Goal: Task Accomplishment & Management: Use online tool/utility

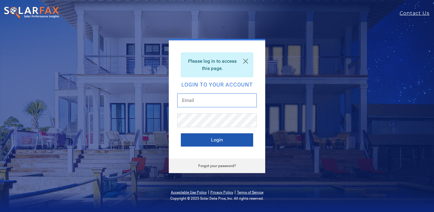
type input "[PERSON_NAME][EMAIL_ADDRESS][DOMAIN_NAME]"
click at [218, 136] on button "Login" at bounding box center [217, 139] width 72 height 13
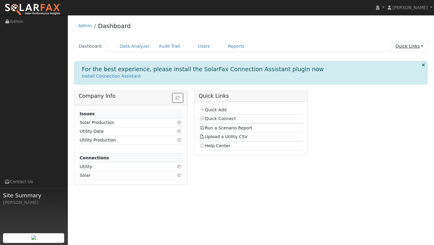
click at [406, 48] on link "Quick Links" at bounding box center [409, 46] width 37 height 11
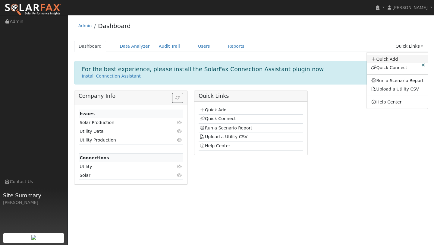
click at [379, 61] on link "Quick Add" at bounding box center [397, 59] width 61 height 8
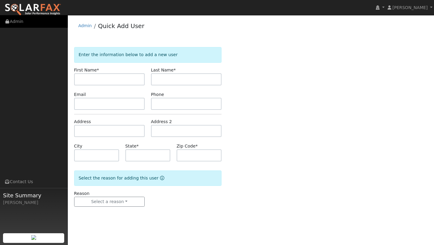
click at [42, 16] on link "Admin" at bounding box center [34, 21] width 68 height 12
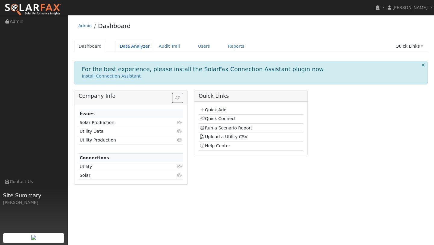
click at [139, 42] on link "Data Analyzer" at bounding box center [134, 46] width 39 height 11
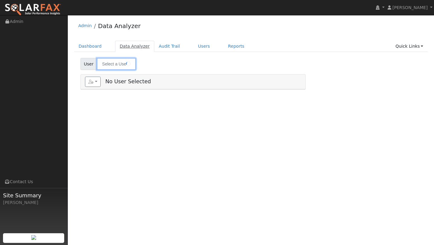
type input "[PERSON_NAME]"
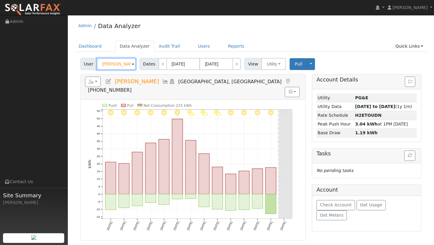
click at [117, 59] on input "[PERSON_NAME]" at bounding box center [116, 64] width 39 height 12
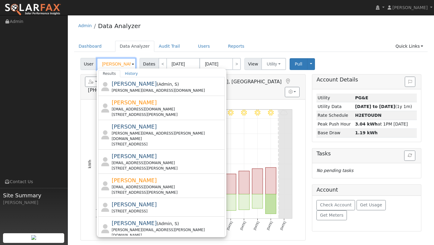
click at [116, 62] on input "paul" at bounding box center [116, 64] width 39 height 12
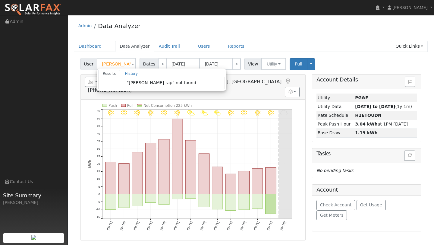
click at [403, 47] on link "Quick Links" at bounding box center [409, 46] width 37 height 11
type input "James Firth"
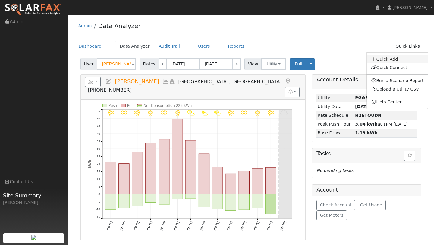
click at [392, 57] on link "Quick Add" at bounding box center [397, 59] width 61 height 8
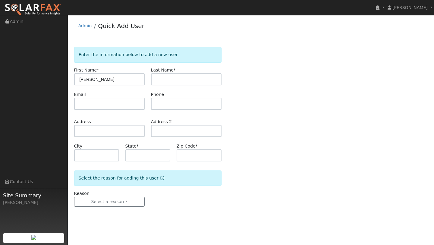
type input "Paul"
click at [163, 79] on input "text" at bounding box center [186, 79] width 71 height 12
type input "Rapicavoli"
click at [90, 128] on input "text" at bounding box center [109, 131] width 71 height 12
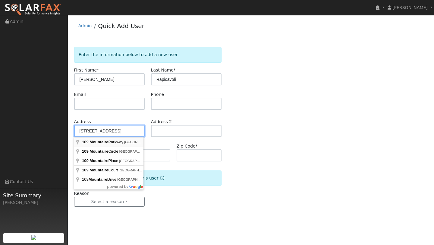
type input "[STREET_ADDRESS]"
type input "Clayton"
type input "CA"
type input "94517"
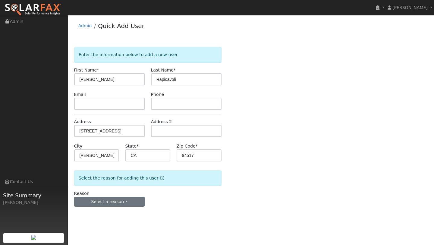
click at [121, 197] on div "Select a reason New lead New customer adding solar New customer has solar" at bounding box center [109, 202] width 71 height 10
click at [120, 202] on button "Select a reason" at bounding box center [109, 202] width 71 height 10
click at [112, 211] on link "New lead" at bounding box center [107, 214] width 67 height 8
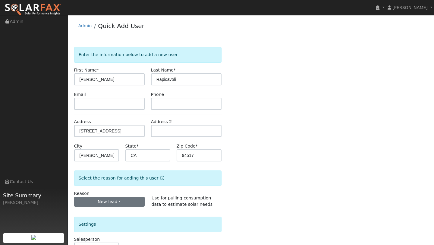
scroll to position [146, 0]
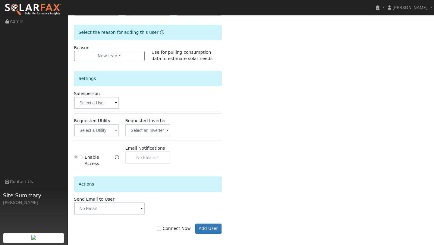
click at [103, 96] on div "Salesperson" at bounding box center [96, 99] width 51 height 18
click at [103, 100] on input "text" at bounding box center [96, 103] width 45 height 12
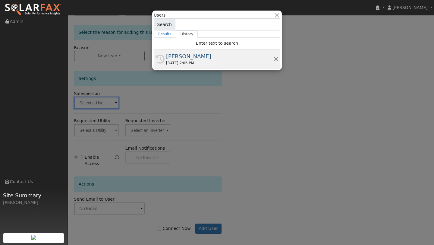
click at [178, 66] on div "History Kelsey Commerford 09/06/2025 2:06 PM" at bounding box center [217, 59] width 127 height 19
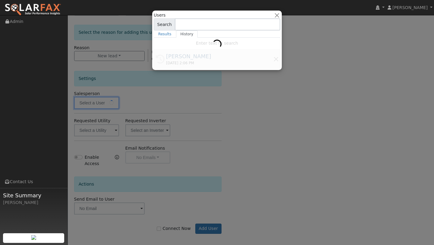
type input "[PERSON_NAME]"
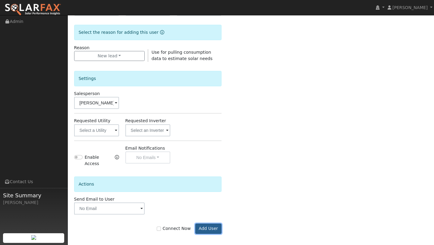
click at [203, 223] on button "Add User" at bounding box center [208, 228] width 26 height 10
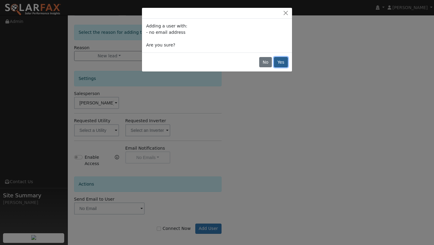
click at [275, 65] on button "Yes" at bounding box center [281, 62] width 14 height 10
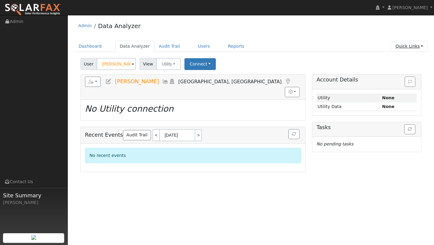
click at [424, 44] on link "Quick Links" at bounding box center [409, 46] width 37 height 11
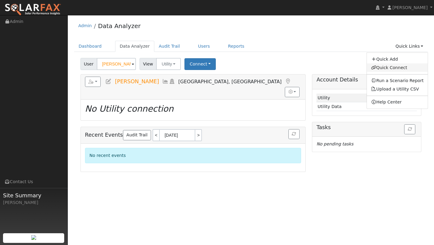
click at [397, 67] on link "Quick Connect" at bounding box center [397, 67] width 61 height 8
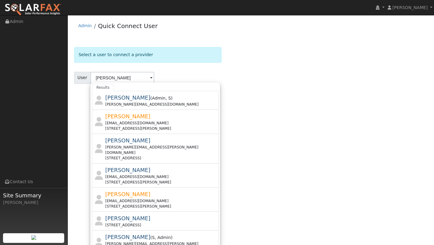
click at [111, 83] on div "Results Paul Barber ( Admin , S ) Paul@ambrosesolar.com Paul Barrow paulscottba…" at bounding box center [155, 166] width 130 height 168
click at [111, 79] on input "paul" at bounding box center [122, 78] width 64 height 12
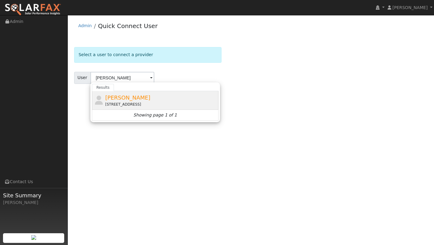
click at [115, 101] on div "Paul Rapicavoli 109 Mountaire Parkway, Clayton, CA 94517" at bounding box center [161, 100] width 112 height 14
type input "[PERSON_NAME]"
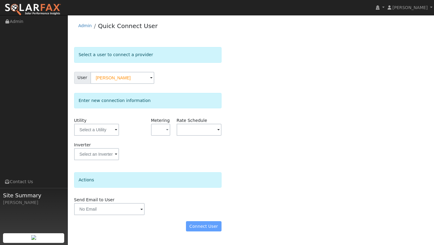
click at [104, 137] on div "Utility" at bounding box center [96, 129] width 51 height 24
click at [102, 131] on input "text" at bounding box center [96, 130] width 45 height 12
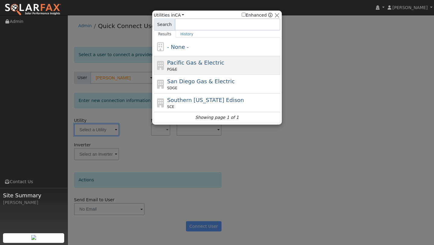
click at [183, 60] on span "Pacific Gas & Electric" at bounding box center [195, 62] width 57 height 6
type input "PG&E"
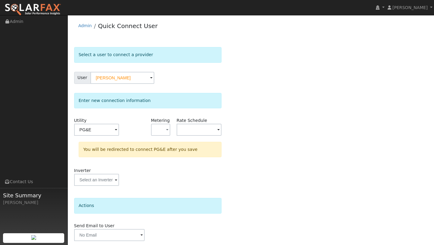
scroll to position [21, 0]
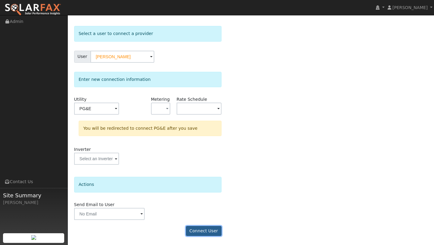
click at [195, 234] on button "Connect User" at bounding box center [204, 231] width 36 height 10
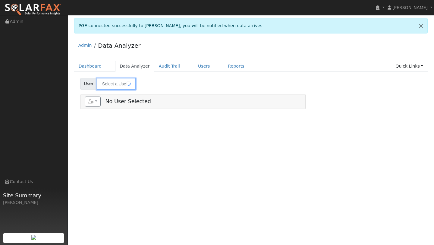
type input "[PERSON_NAME]"
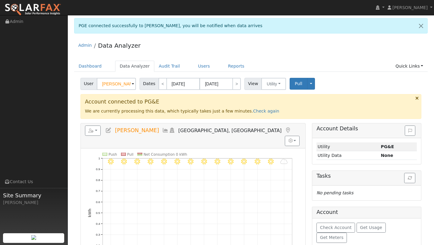
click at [72, 93] on div "Edit User: New Select an Ac... New Account Nickname Cancel Create Are you sure …" at bounding box center [251, 217] width 360 height 278
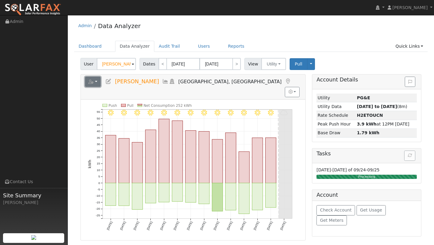
click at [96, 85] on button "button" at bounding box center [93, 82] width 16 height 10
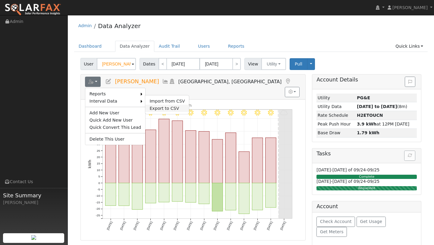
click at [156, 108] on link "Export to CSV" at bounding box center [167, 108] width 44 height 7
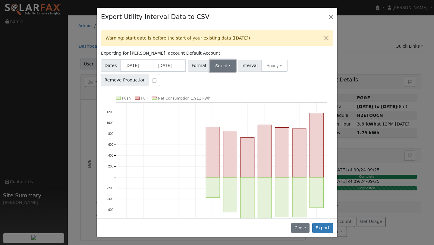
click at [219, 63] on button "Select" at bounding box center [223, 66] width 26 height 12
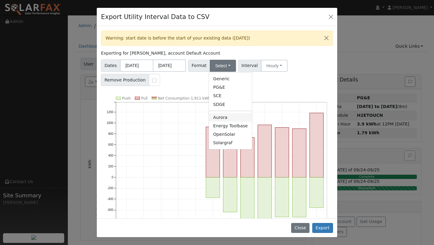
click at [227, 114] on link "Aurora" at bounding box center [230, 117] width 43 height 8
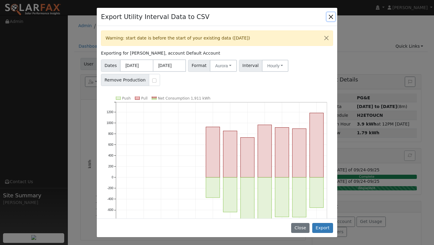
click at [329, 16] on button "Close" at bounding box center [331, 16] width 8 height 8
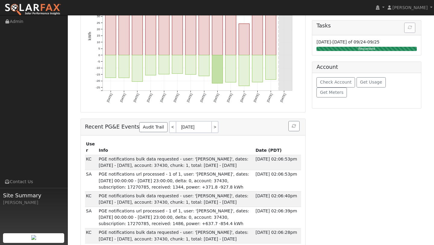
scroll to position [136, 0]
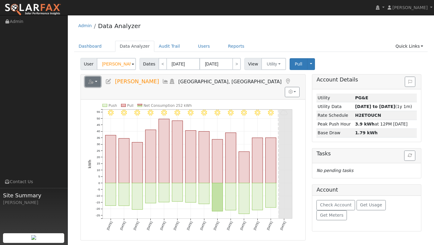
click at [95, 86] on button "button" at bounding box center [93, 82] width 16 height 10
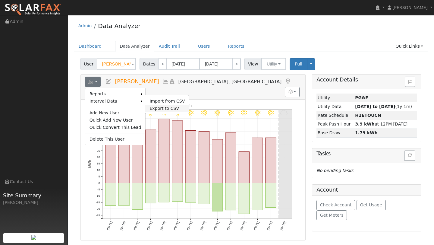
click at [173, 111] on link "Export to CSV" at bounding box center [167, 108] width 44 height 7
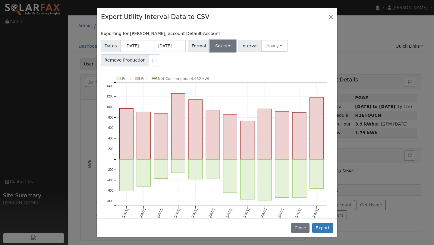
click at [217, 47] on button "Select" at bounding box center [223, 46] width 26 height 12
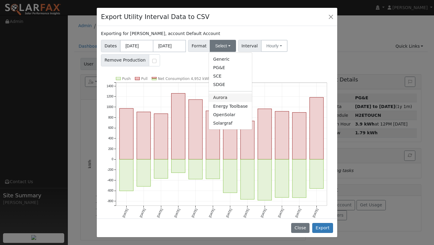
click at [221, 95] on link "Aurora" at bounding box center [230, 97] width 43 height 8
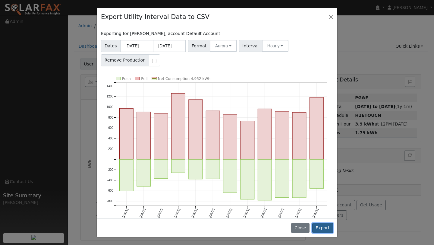
click at [318, 224] on button "Export" at bounding box center [322, 228] width 21 height 10
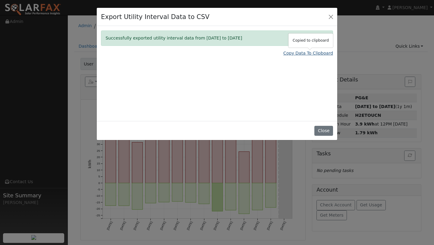
click at [318, 54] on link "Copy Data To Clipboard" at bounding box center [308, 53] width 50 height 6
click at [327, 19] on button "Close" at bounding box center [331, 16] width 8 height 8
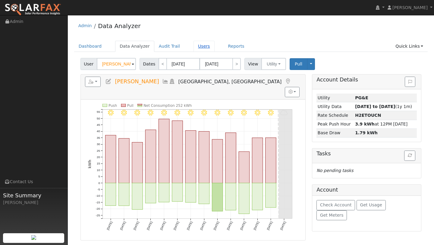
click at [196, 46] on link "Users" at bounding box center [204, 46] width 21 height 11
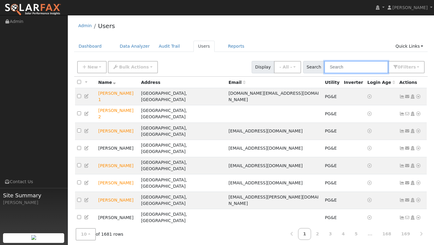
click at [340, 64] on input "text" at bounding box center [356, 67] width 64 height 12
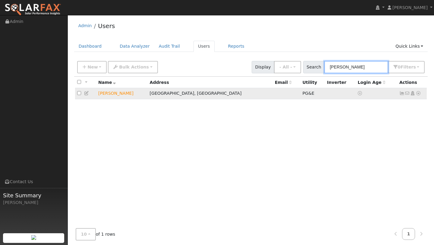
type input "[PERSON_NAME]"
click at [420, 95] on icon at bounding box center [418, 93] width 5 height 4
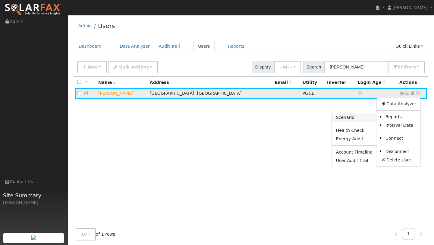
click at [371, 117] on link "Scenario" at bounding box center [354, 117] width 45 height 8
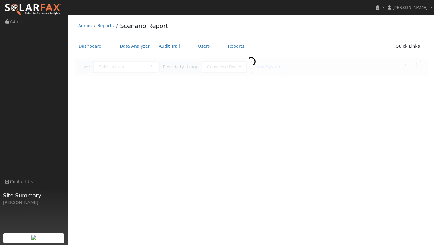
type input "[PERSON_NAME]"
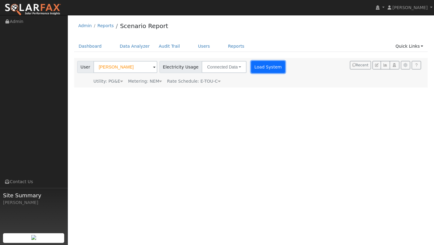
click at [267, 63] on button "Load System" at bounding box center [268, 67] width 34 height 12
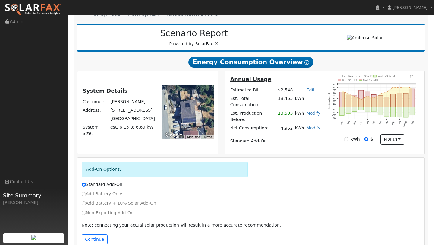
scroll to position [75, 0]
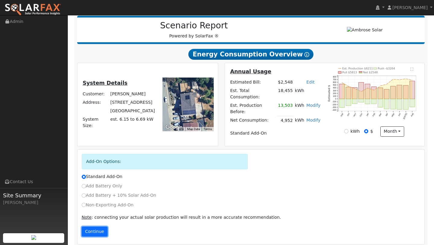
click at [100, 226] on button "Continue" at bounding box center [95, 231] width 26 height 10
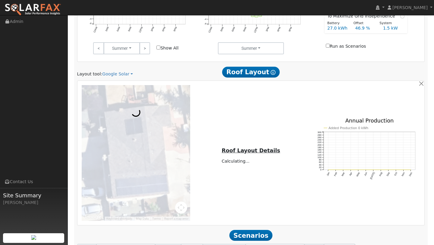
scroll to position [389, 0]
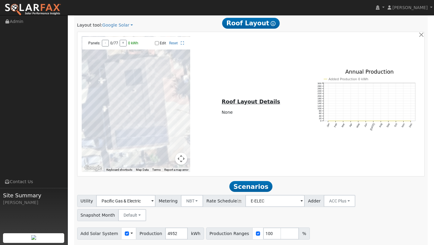
click at [181, 154] on button "Map camera controls" at bounding box center [181, 159] width 12 height 12
click at [165, 155] on button "Zoom out" at bounding box center [166, 159] width 12 height 12
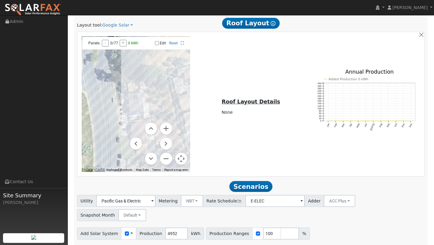
click at [183, 153] on button "Map camera controls" at bounding box center [181, 159] width 12 height 12
click at [266, 227] on input "100" at bounding box center [272, 233] width 18 height 12
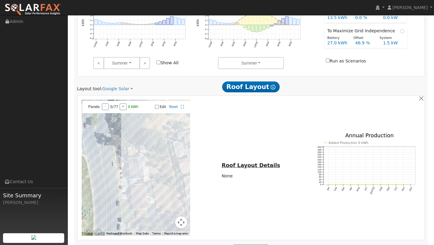
scroll to position [317, 0]
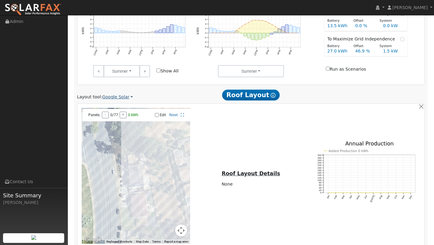
click at [126, 94] on link "Google Solar" at bounding box center [117, 97] width 31 height 6
click at [121, 118] on link "Aurora" at bounding box center [123, 119] width 42 height 8
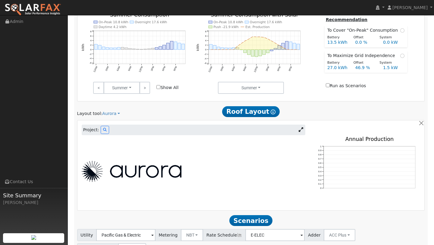
scroll to position [335, 0]
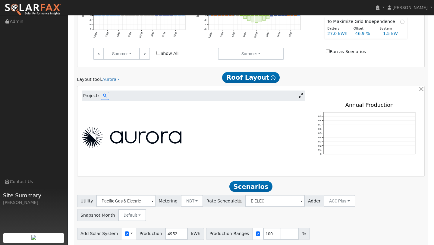
click at [177, 142] on img at bounding box center [132, 137] width 100 height 21
click at [103, 92] on button at bounding box center [105, 96] width 8 height 8
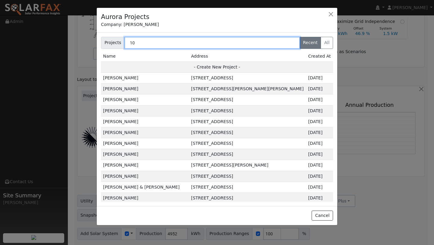
type input "1"
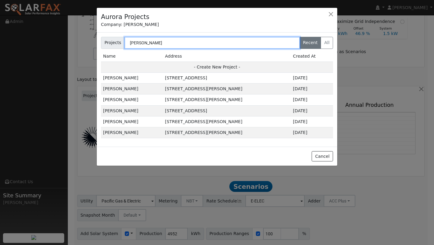
click at [159, 48] on input "[PERSON_NAME]" at bounding box center [211, 43] width 175 height 12
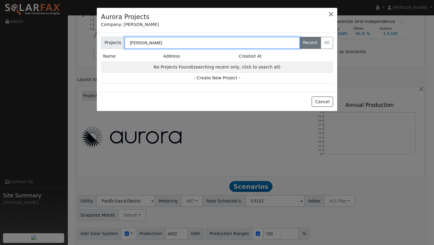
type input "[PERSON_NAME]"
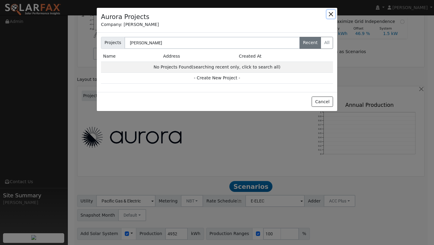
click at [329, 13] on button "button" at bounding box center [331, 14] width 8 height 8
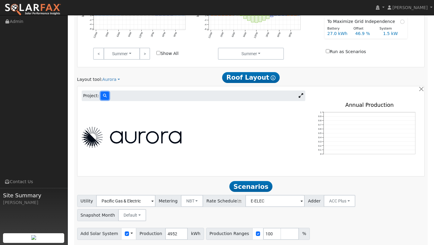
click at [106, 92] on button at bounding box center [105, 96] width 8 height 8
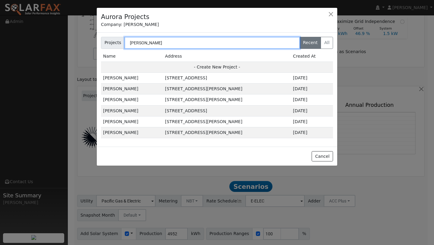
click at [146, 46] on input "[PERSON_NAME]" at bounding box center [211, 43] width 175 height 12
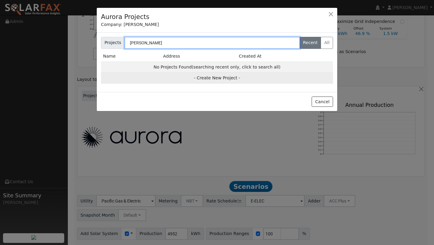
type input "[PERSON_NAME]"
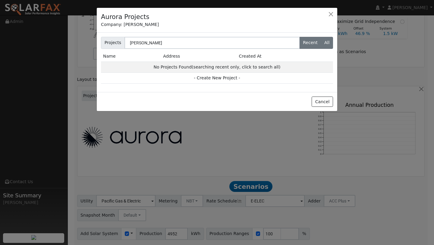
click at [324, 41] on label "All" at bounding box center [327, 43] width 12 height 12
click at [105, 41] on input "All" at bounding box center [103, 39] width 4 height 4
radio input "true"
radio input "false"
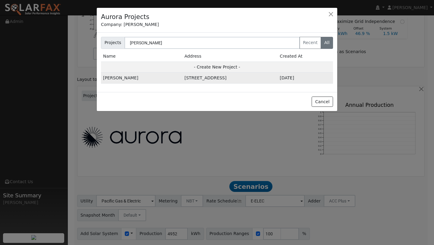
click at [223, 79] on td "[STREET_ADDRESS]" at bounding box center [229, 78] width 95 height 11
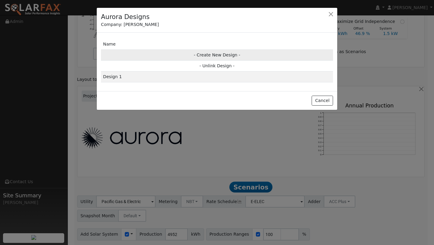
click at [212, 56] on td "- Create New Design -" at bounding box center [217, 54] width 232 height 11
type input "Design"
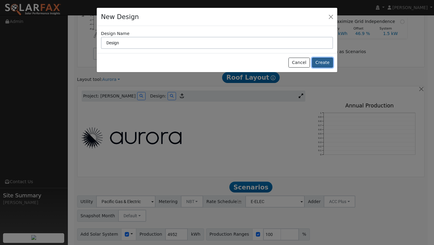
click at [315, 61] on button "Create" at bounding box center [322, 63] width 21 height 10
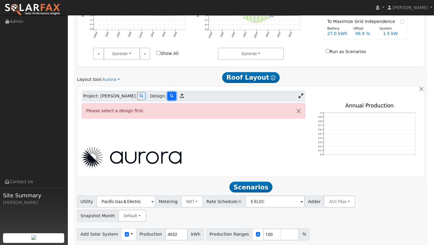
click at [170, 94] on icon at bounding box center [172, 96] width 4 height 4
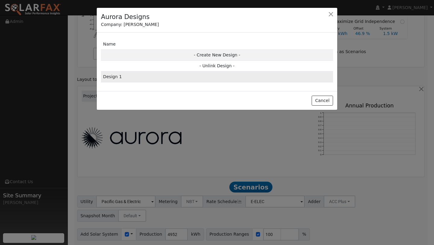
click at [197, 81] on td "Design 1" at bounding box center [217, 76] width 232 height 11
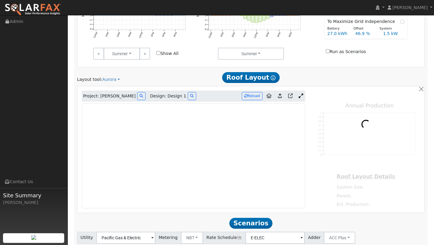
click at [197, 79] on div "Scenario Report Powered by SolarFax ® Energy Consumption Overview Show Help Thi…" at bounding box center [251, 25] width 354 height 545
type input "0"
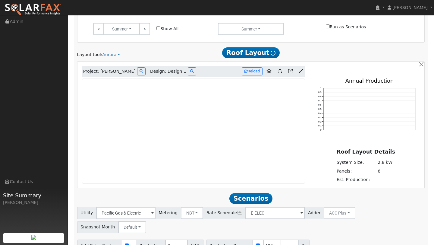
scroll to position [372, 0]
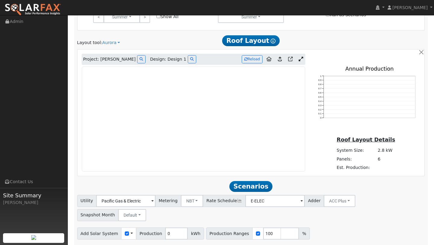
click at [300, 57] on icon at bounding box center [301, 59] width 5 height 5
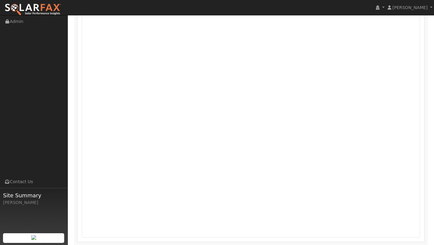
scroll to position [463, 0]
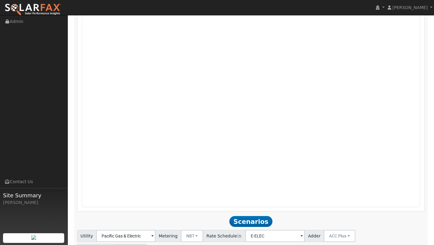
click at [424, 115] on div "Project: [PERSON_NAME] Design: Design 1 Reload 0 0.1 0.2 0.3 0.4 0.5 0.6 0.7 0.…" at bounding box center [250, 84] width 347 height 253
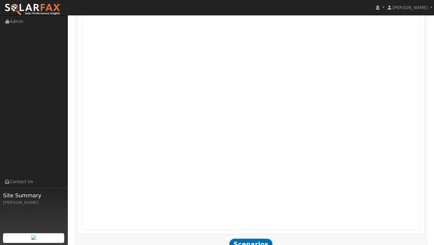
scroll to position [498, 0]
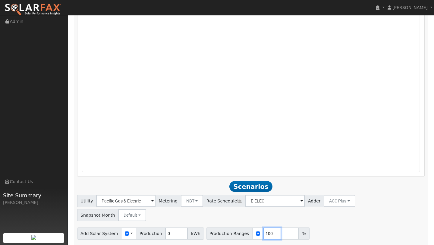
click at [265, 227] on input "100" at bounding box center [272, 233] width 18 height 12
type input "119"
click at [186, 195] on button "NBT" at bounding box center [192, 201] width 23 height 12
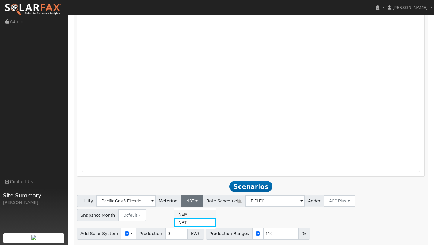
click at [187, 210] on link "NEM" at bounding box center [195, 214] width 42 height 8
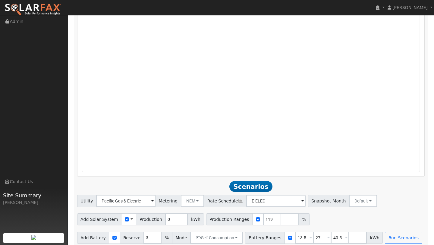
click at [383, 229] on div "Add Battery Reserve 3 % Mode Self Consumption Self Consumption Peak Savings Bac…" at bounding box center [251, 236] width 350 height 14
click at [385, 231] on button "Run Scenarios" at bounding box center [403, 237] width 37 height 12
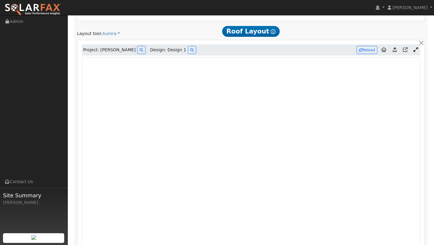
scroll to position [518, 0]
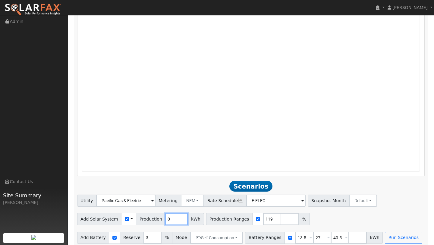
click at [178, 213] on input "0" at bounding box center [176, 219] width 23 height 12
click at [175, 213] on input "0" at bounding box center [176, 219] width 23 height 12
click at [174, 213] on input "0" at bounding box center [176, 219] width 23 height 12
type input "5876"
click at [389, 232] on button "Run Scenarios" at bounding box center [403, 237] width 37 height 12
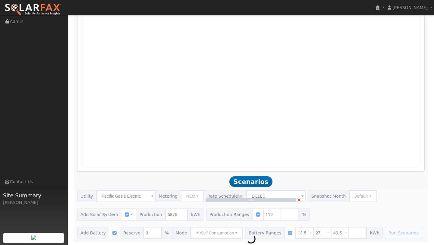
scroll to position [498, 0]
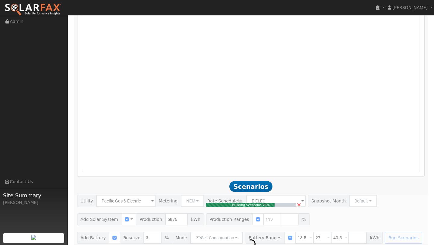
type input "4.7"
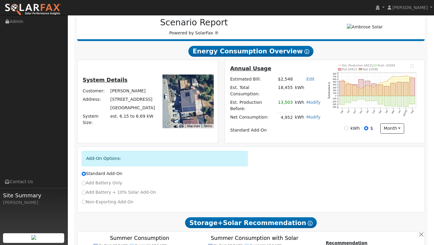
scroll to position [0, 0]
